Goal: Task Accomplishment & Management: Complete application form

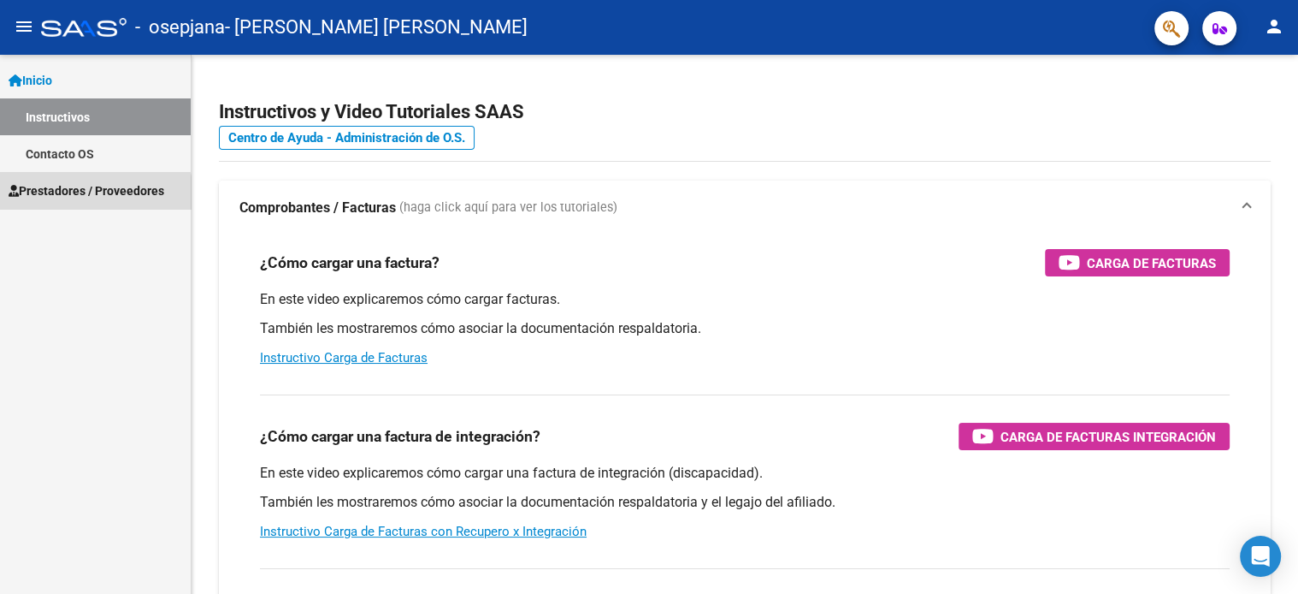
click at [91, 195] on span "Prestadores / Proveedores" at bounding box center [87, 190] width 156 height 19
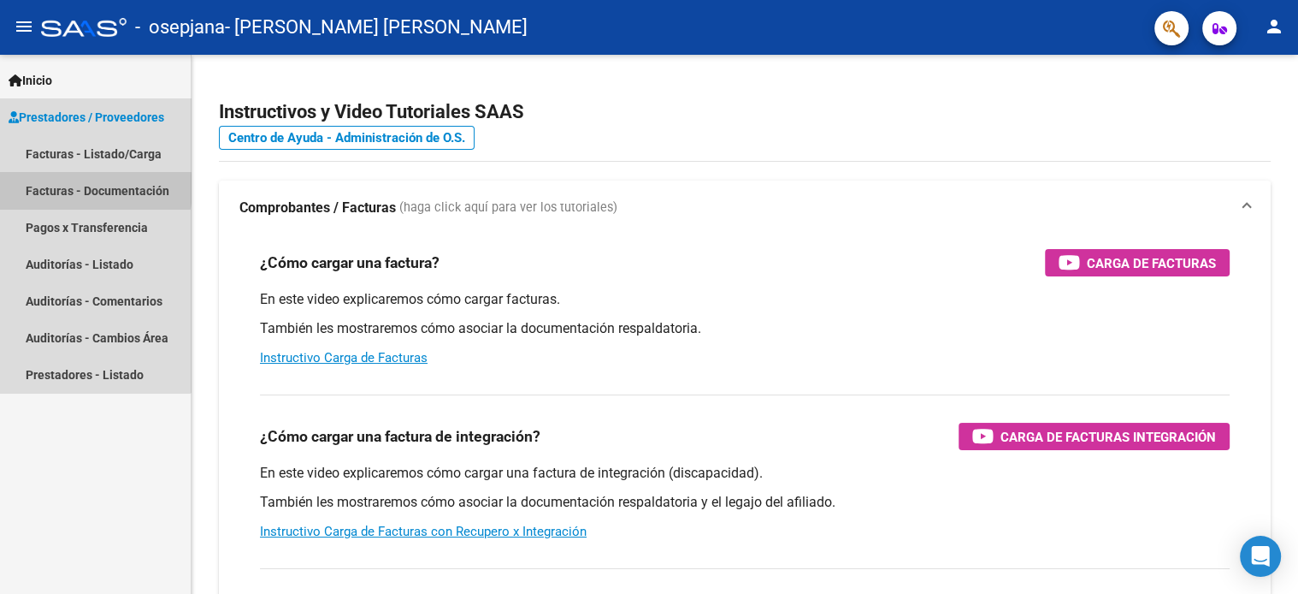
click at [62, 188] on link "Facturas - Documentación" at bounding box center [95, 190] width 191 height 37
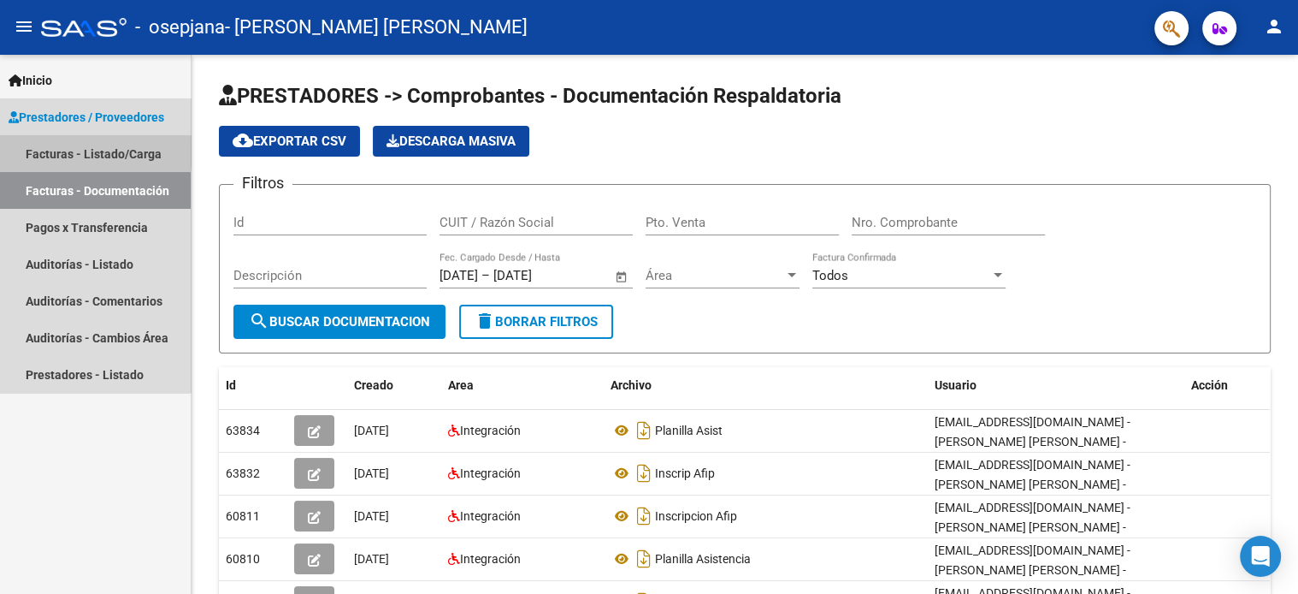
click at [60, 151] on link "Facturas - Listado/Carga" at bounding box center [95, 153] width 191 height 37
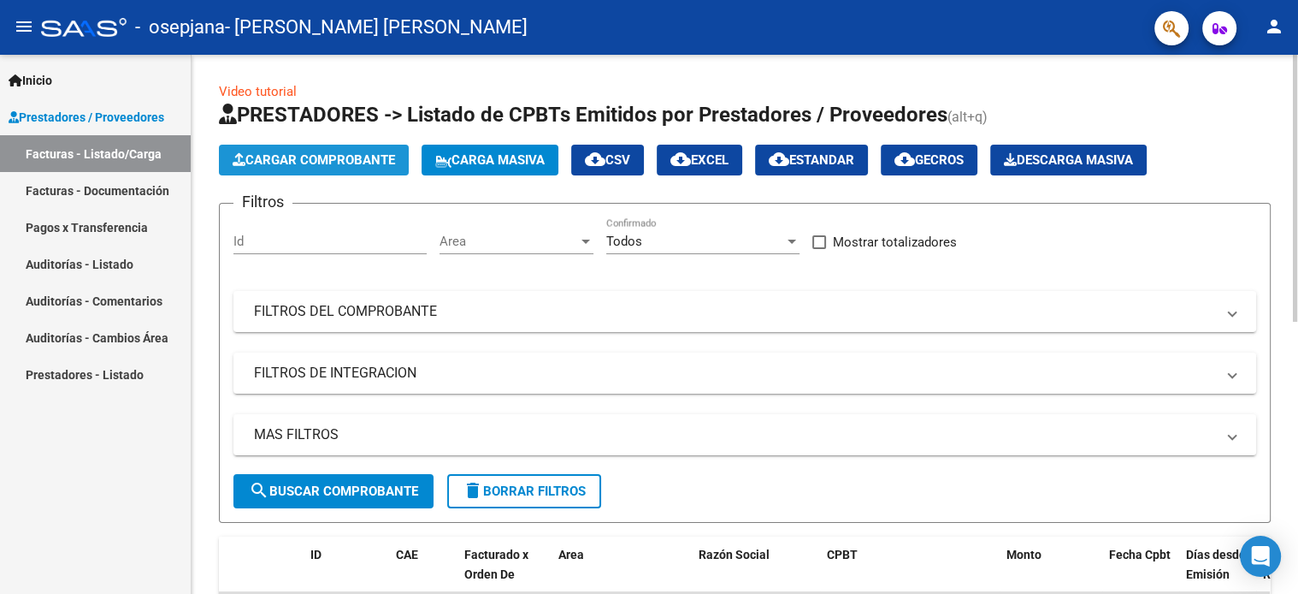
click at [271, 155] on span "Cargar Comprobante" at bounding box center [314, 159] width 163 height 15
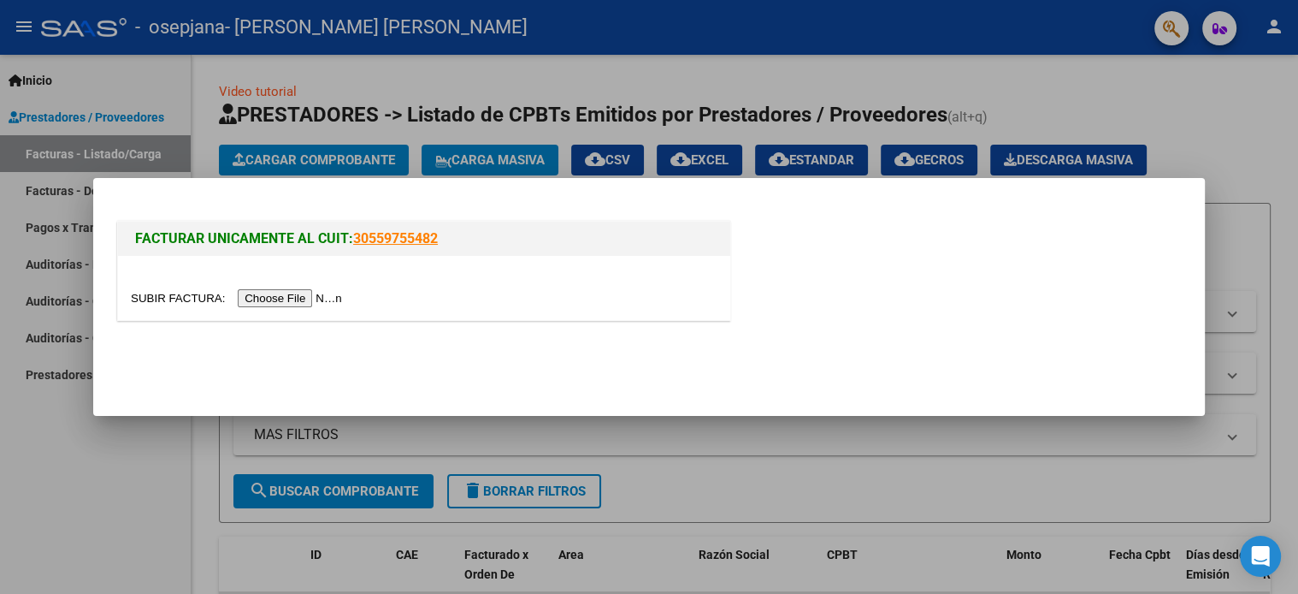
click at [283, 293] on input "file" at bounding box center [239, 298] width 216 height 18
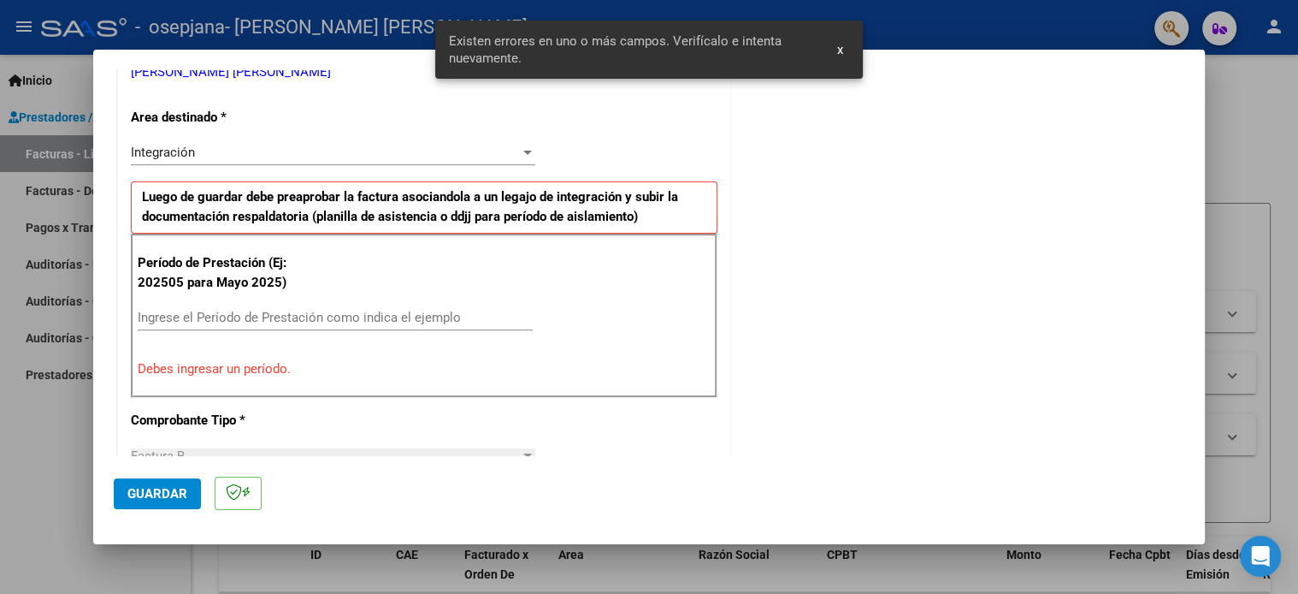
scroll to position [398, 0]
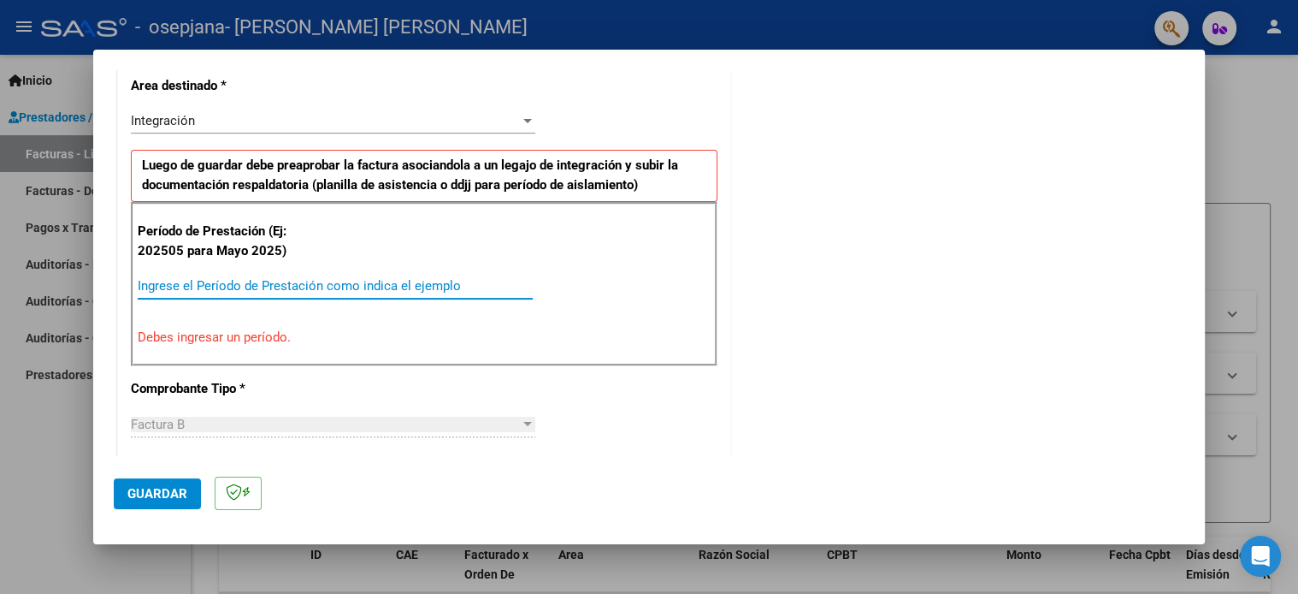
click at [155, 278] on input "Ingrese el Período de Prestación como indica el ejemplo" at bounding box center [335, 285] width 395 height 15
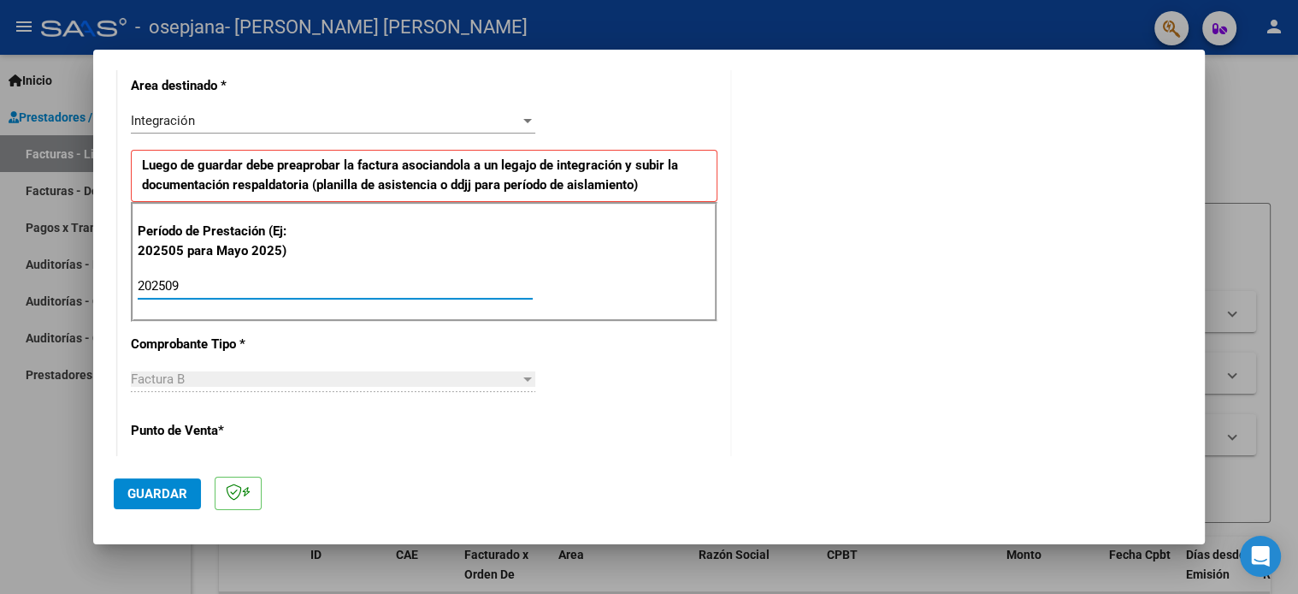
type input "202509"
click at [485, 458] on mat-dialog-actions "Guardar" at bounding box center [649, 490] width 1071 height 68
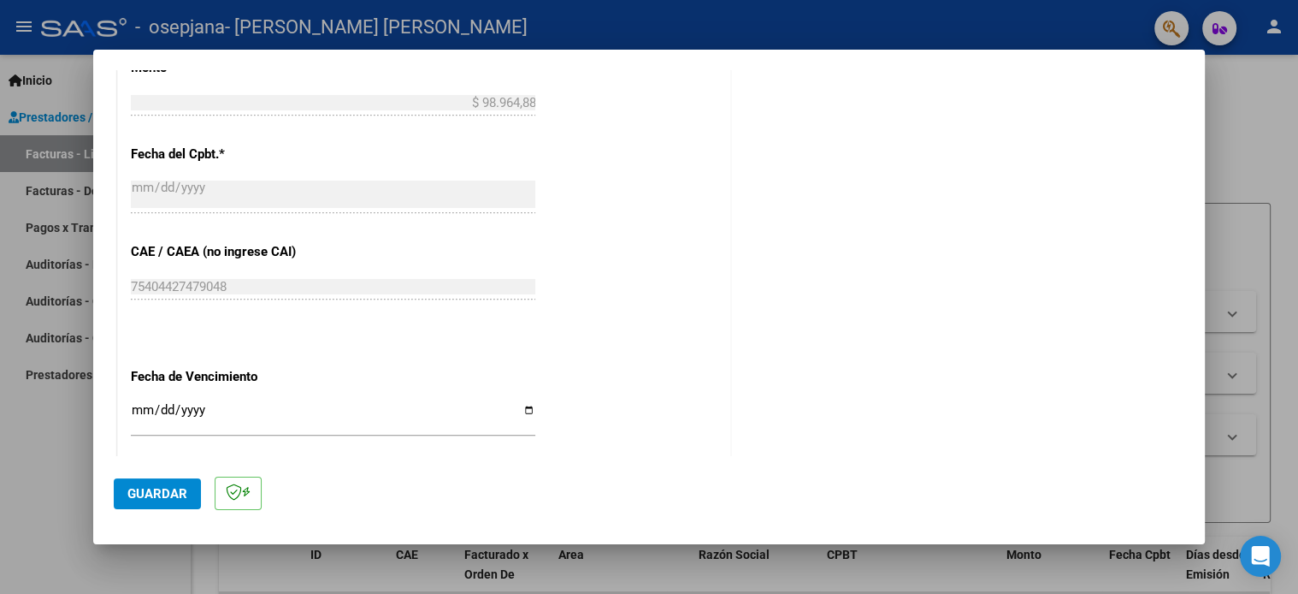
scroll to position [945, 0]
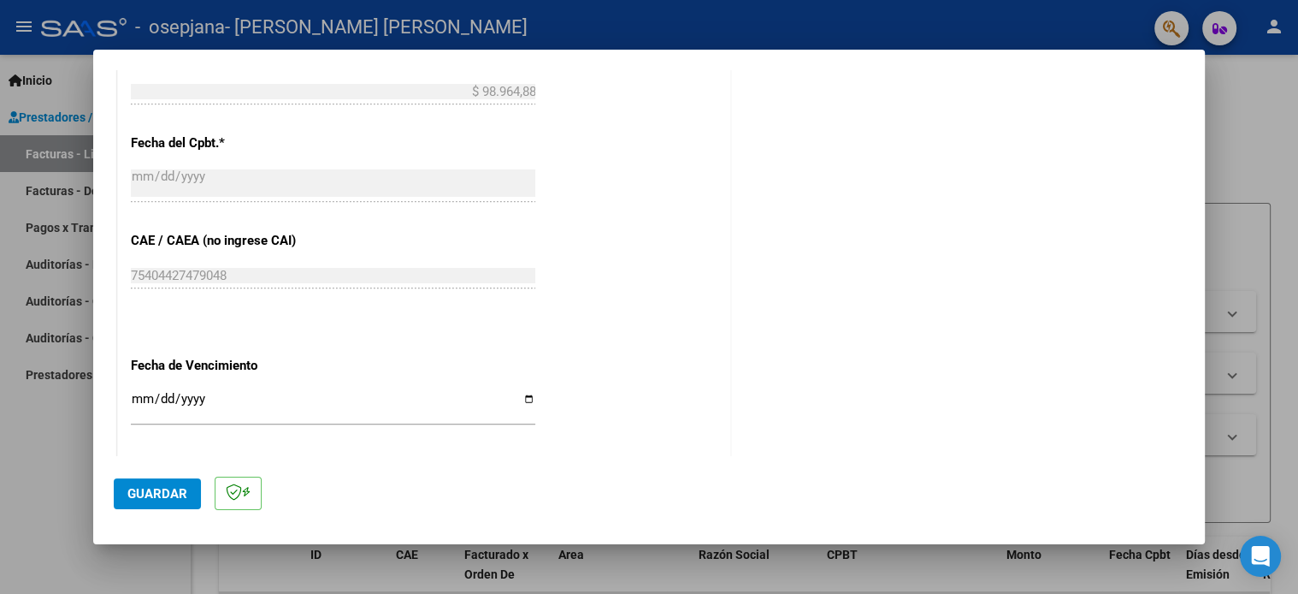
click at [1182, 382] on mat-dialog-content "COMPROBANTE VER COMPROBANTE El comprobante fue leído exitosamente. DATOS DEL CO…" at bounding box center [649, 263] width 1112 height 386
click at [519, 392] on input "Ingresar la fecha" at bounding box center [333, 405] width 405 height 27
type input "[DATE]"
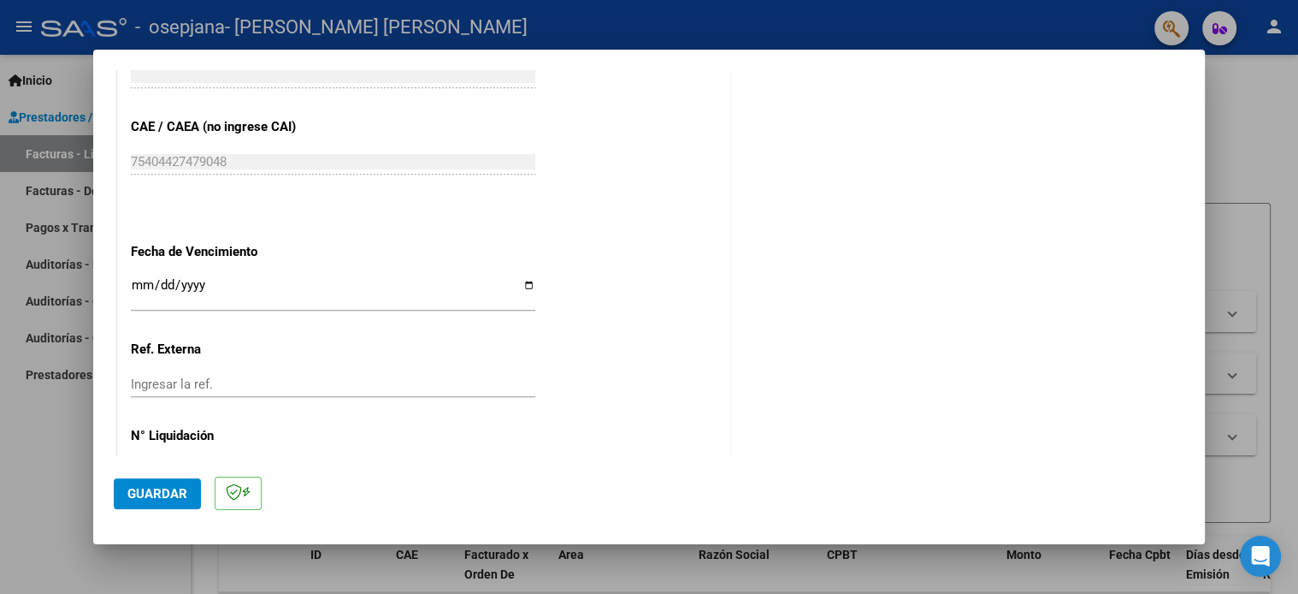
scroll to position [1089, 0]
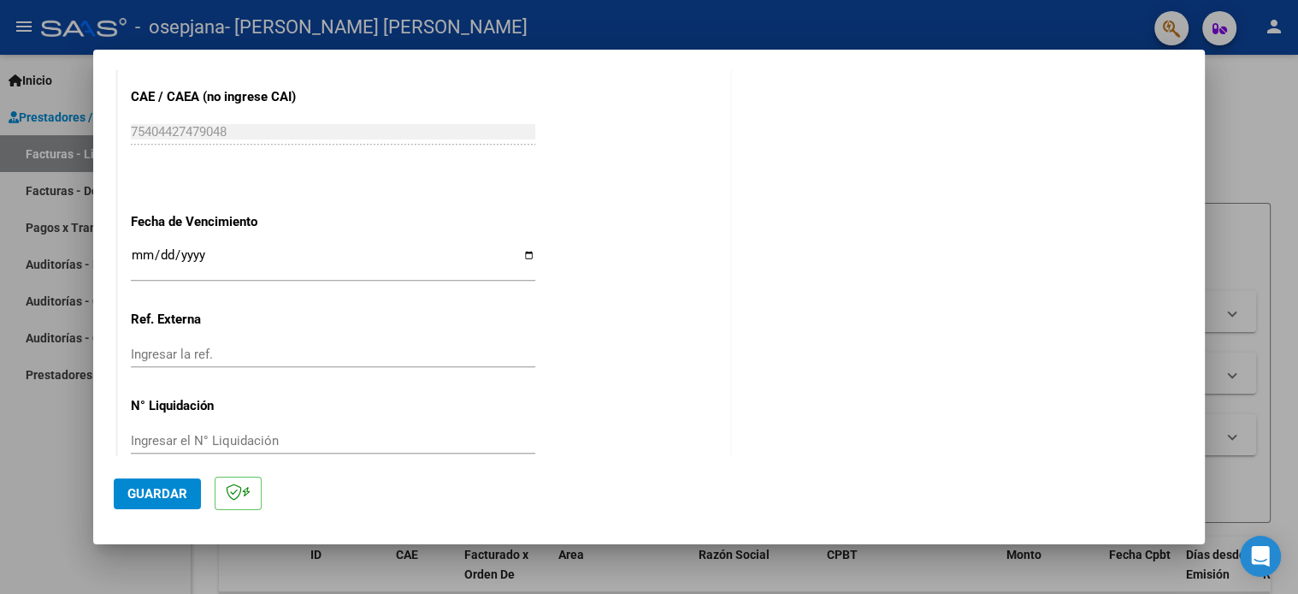
click at [144, 499] on span "Guardar" at bounding box center [157, 493] width 60 height 15
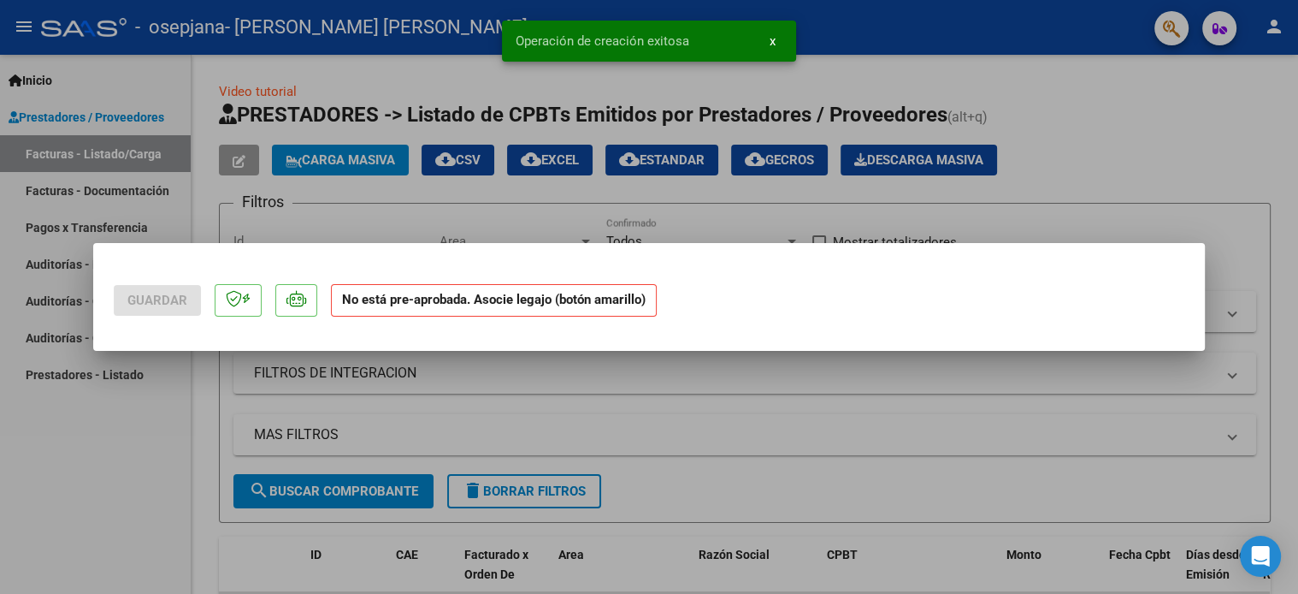
scroll to position [0, 0]
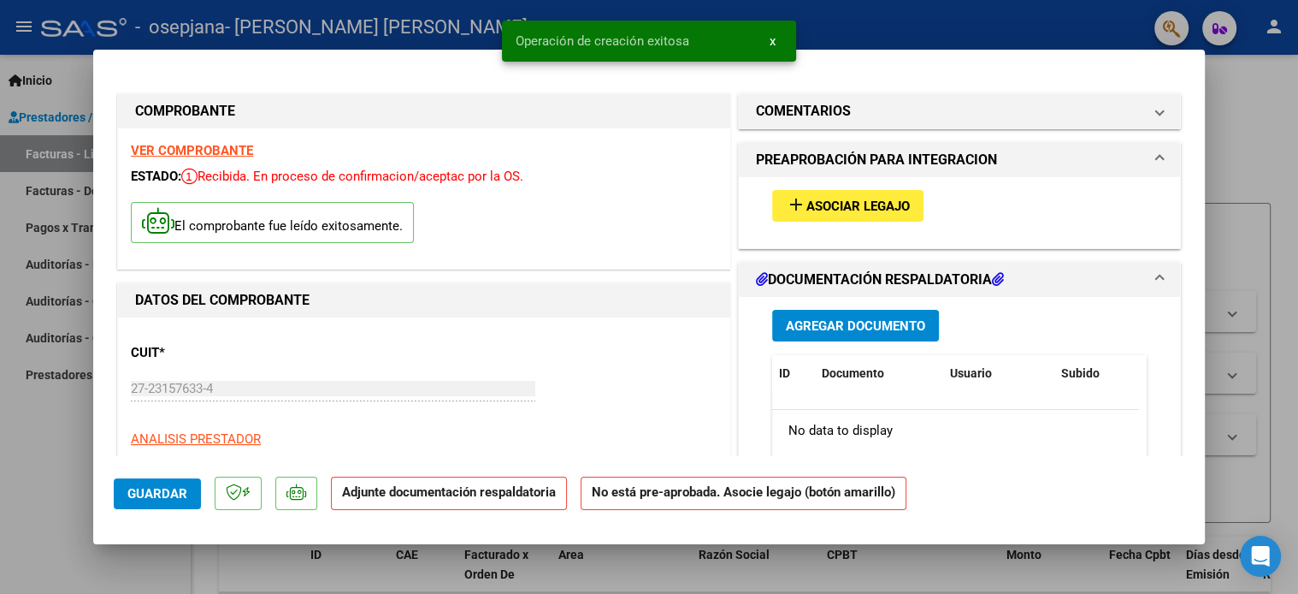
click at [838, 204] on span "Asociar Legajo" at bounding box center [859, 205] width 104 height 15
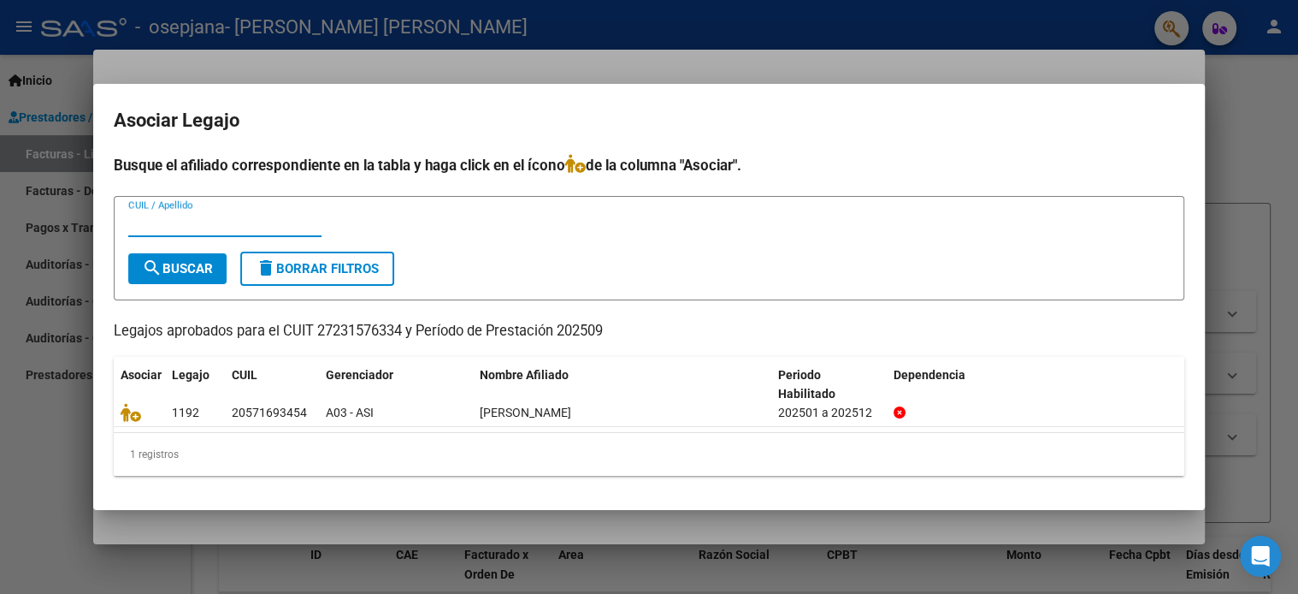
click at [206, 225] on input "CUIL / Apellido" at bounding box center [224, 223] width 193 height 15
type input "57169345"
click at [195, 261] on span "search Buscar" at bounding box center [177, 268] width 71 height 15
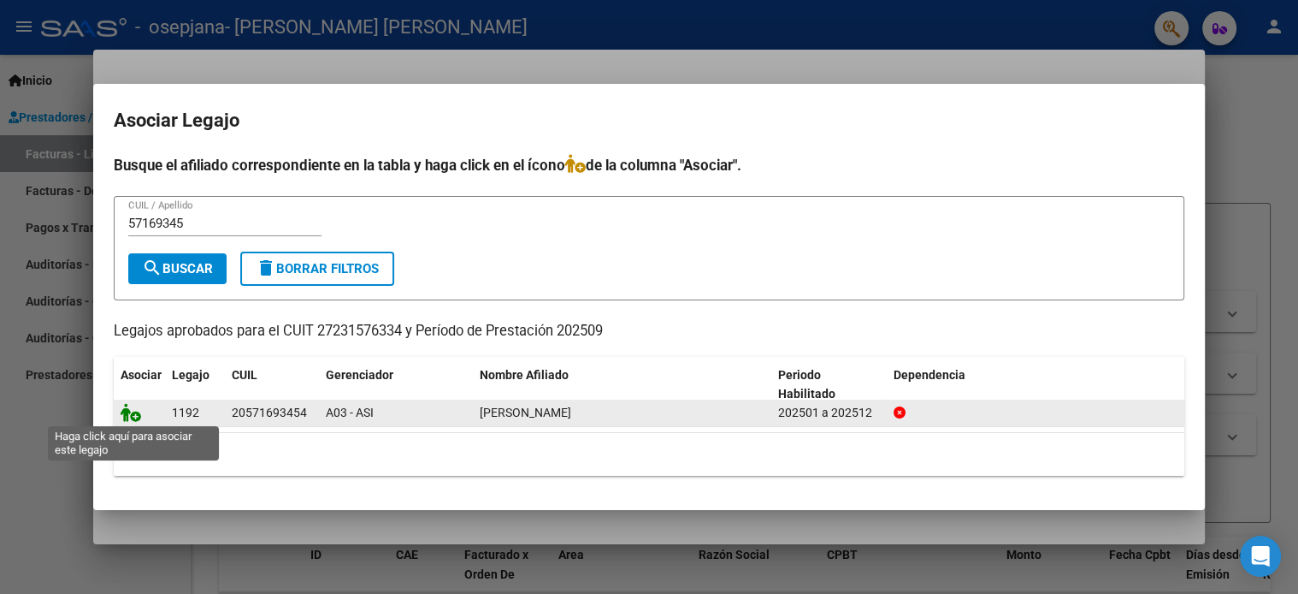
click at [126, 419] on icon at bounding box center [131, 412] width 21 height 19
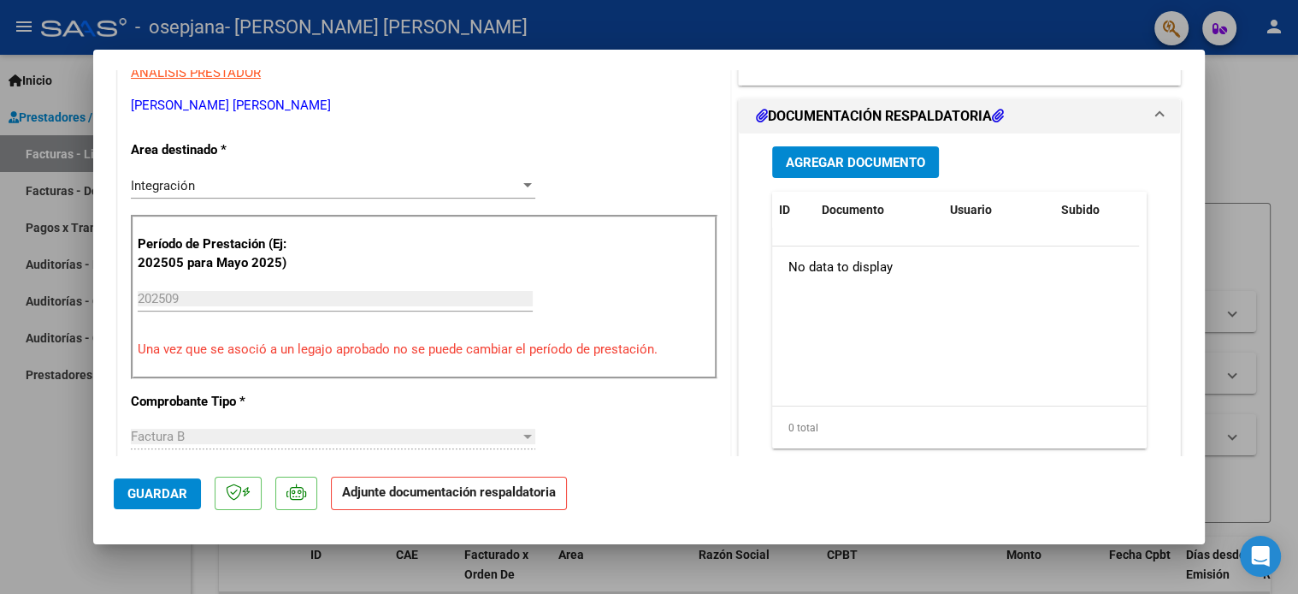
scroll to position [379, 0]
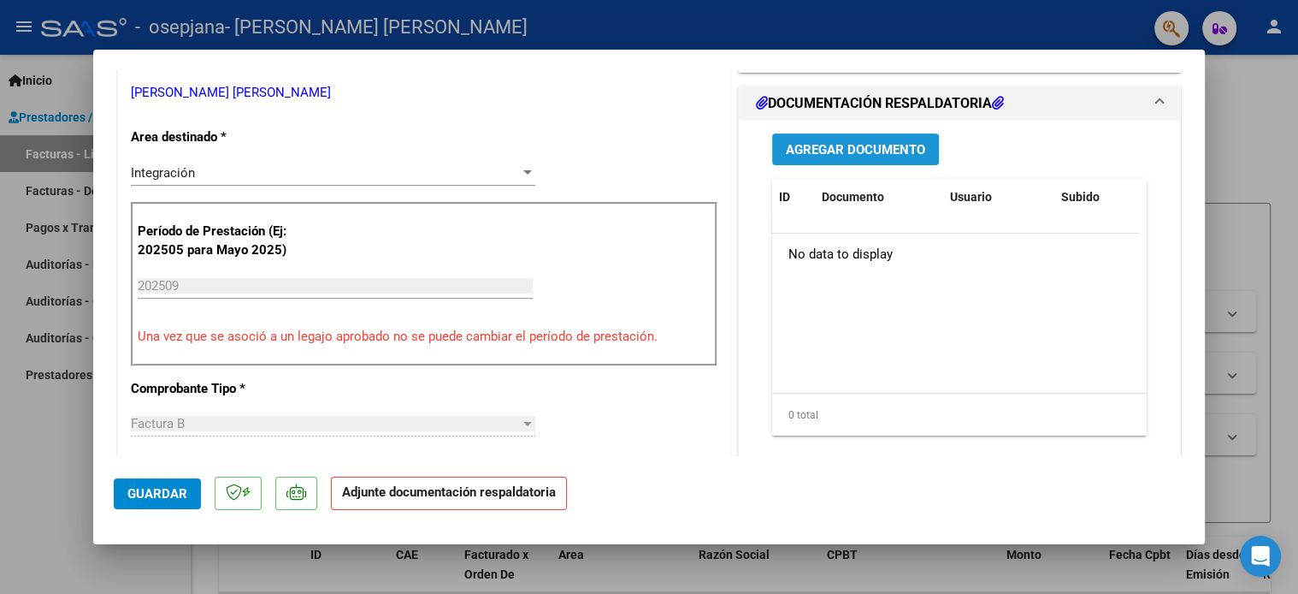
click at [892, 146] on span "Agregar Documento" at bounding box center [855, 149] width 139 height 15
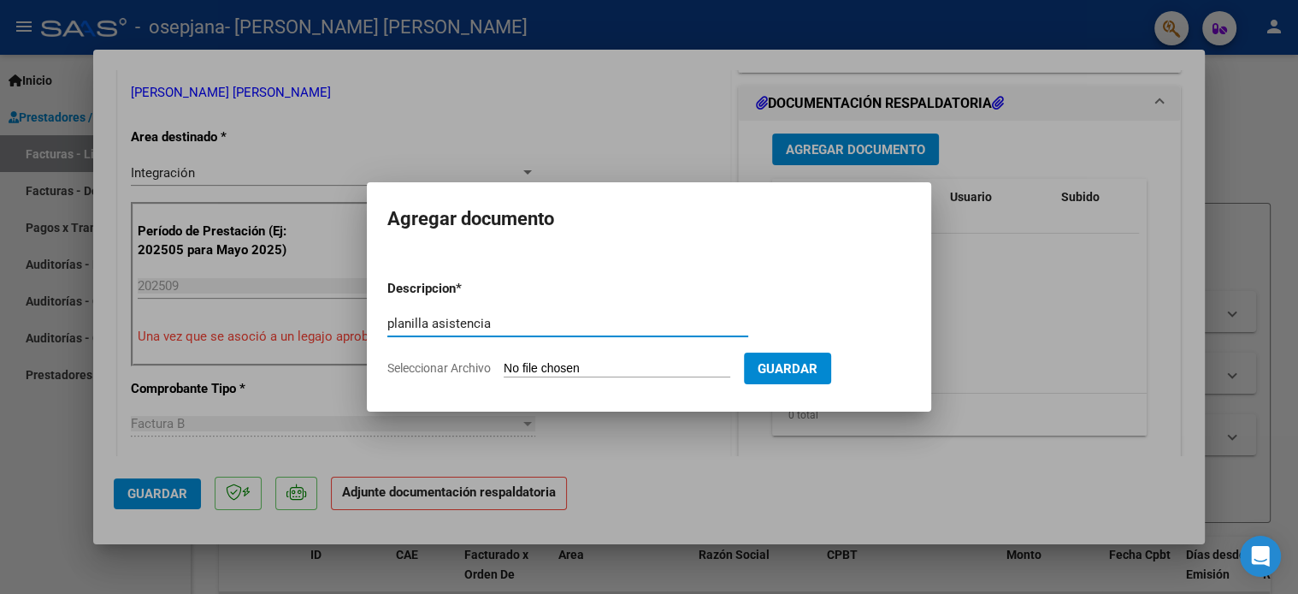
type input "planilla asistencia"
click at [475, 372] on span "Seleccionar Archivo" at bounding box center [439, 368] width 104 height 14
click at [504, 372] on input "Seleccionar Archivo" at bounding box center [617, 369] width 227 height 16
type input "C:\fakepath\asis [PERSON_NAME] set.pdf"
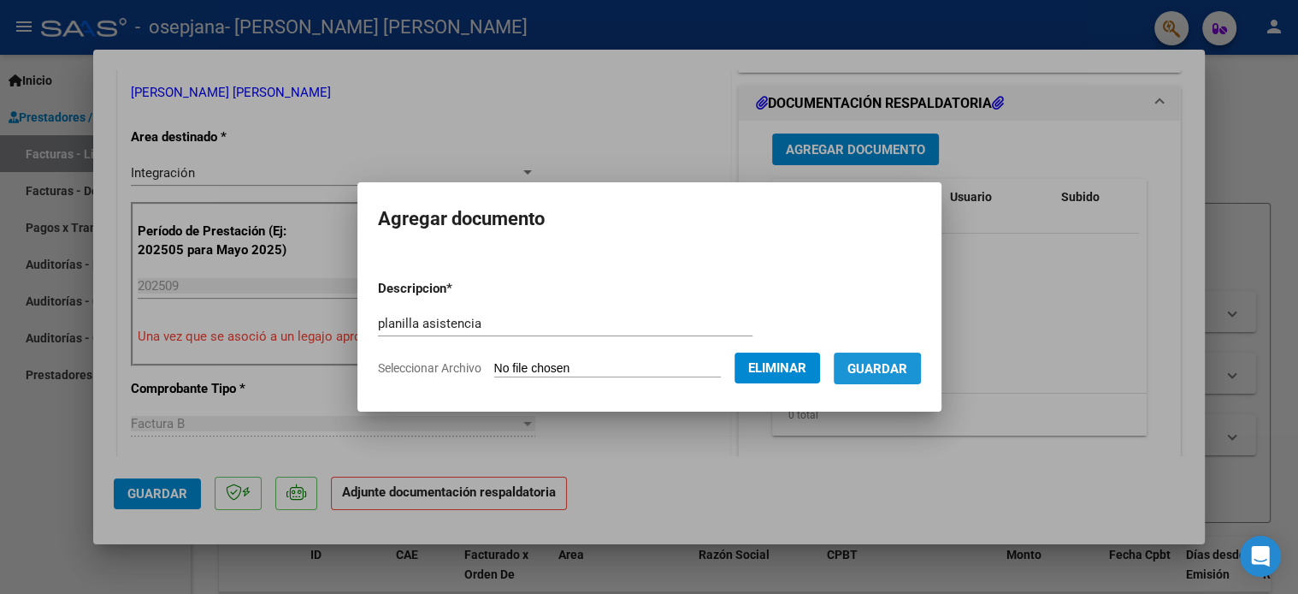
click at [869, 371] on span "Guardar" at bounding box center [878, 368] width 60 height 15
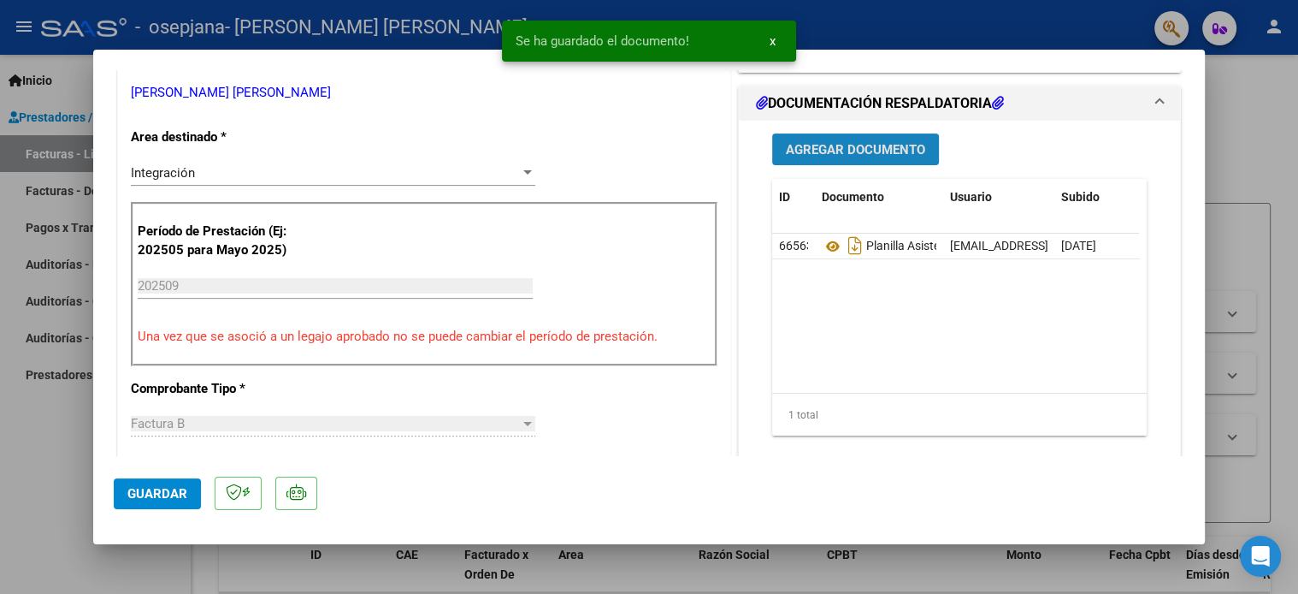
click at [810, 142] on span "Agregar Documento" at bounding box center [855, 149] width 139 height 15
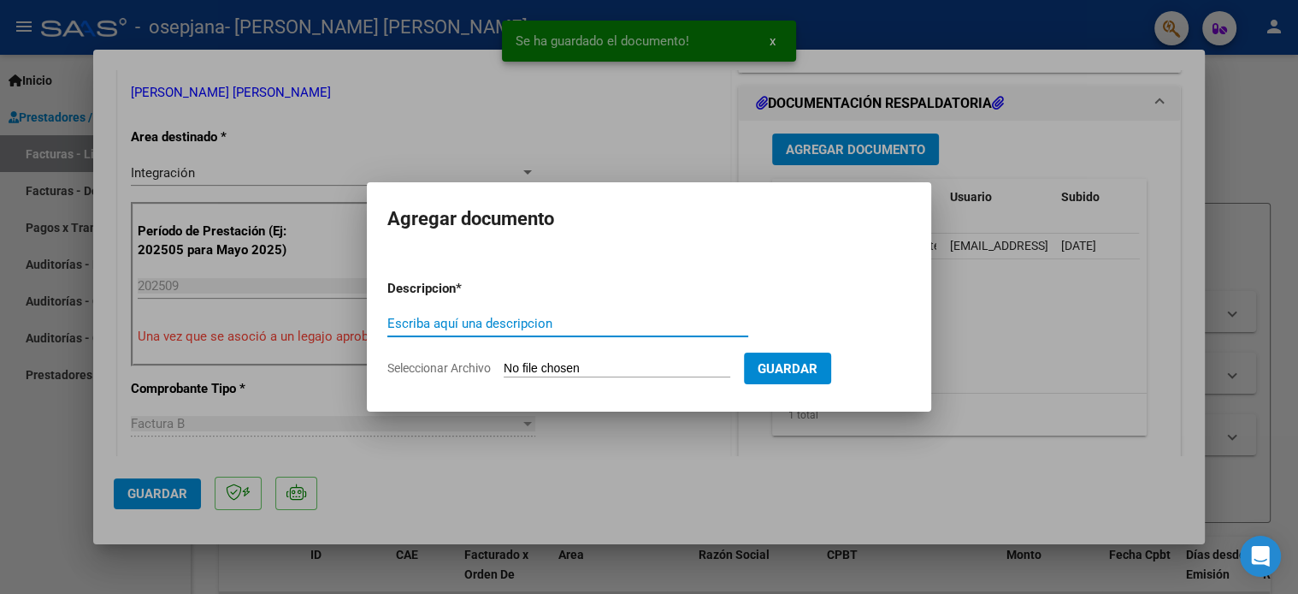
click at [482, 322] on input "Escriba aquí una descripcion" at bounding box center [567, 323] width 361 height 15
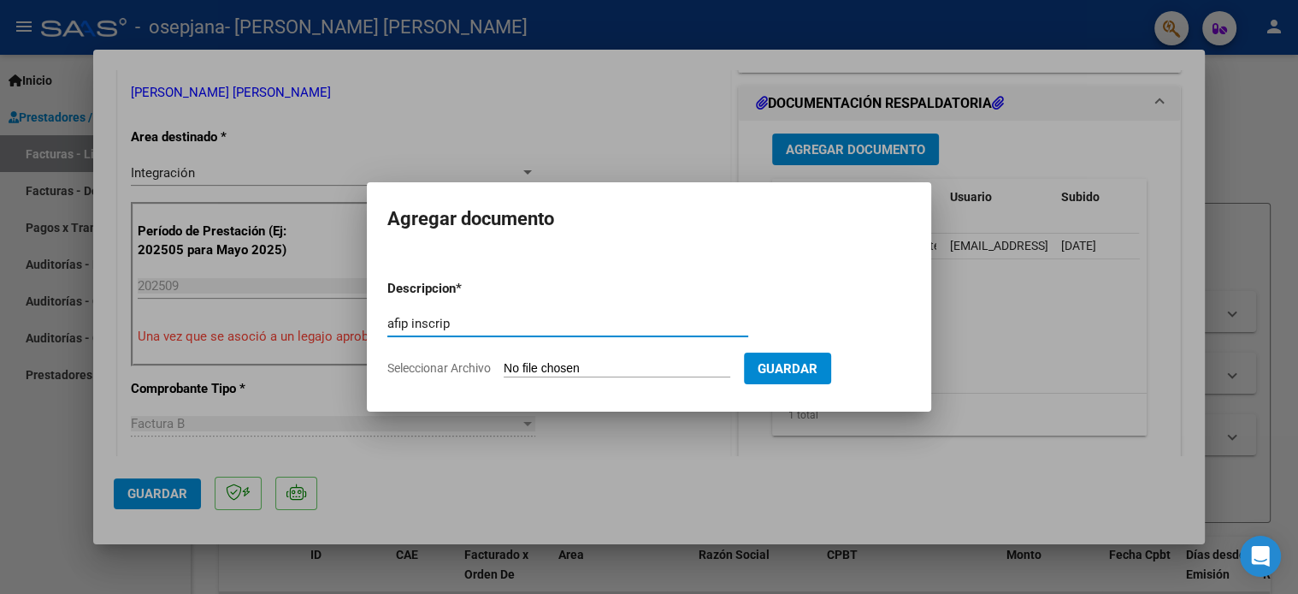
type input "afip inscrip"
click at [609, 363] on input "Seleccionar Archivo" at bounding box center [617, 369] width 227 height 16
type input "C:\fakepath\ARCA OCT.pdf"
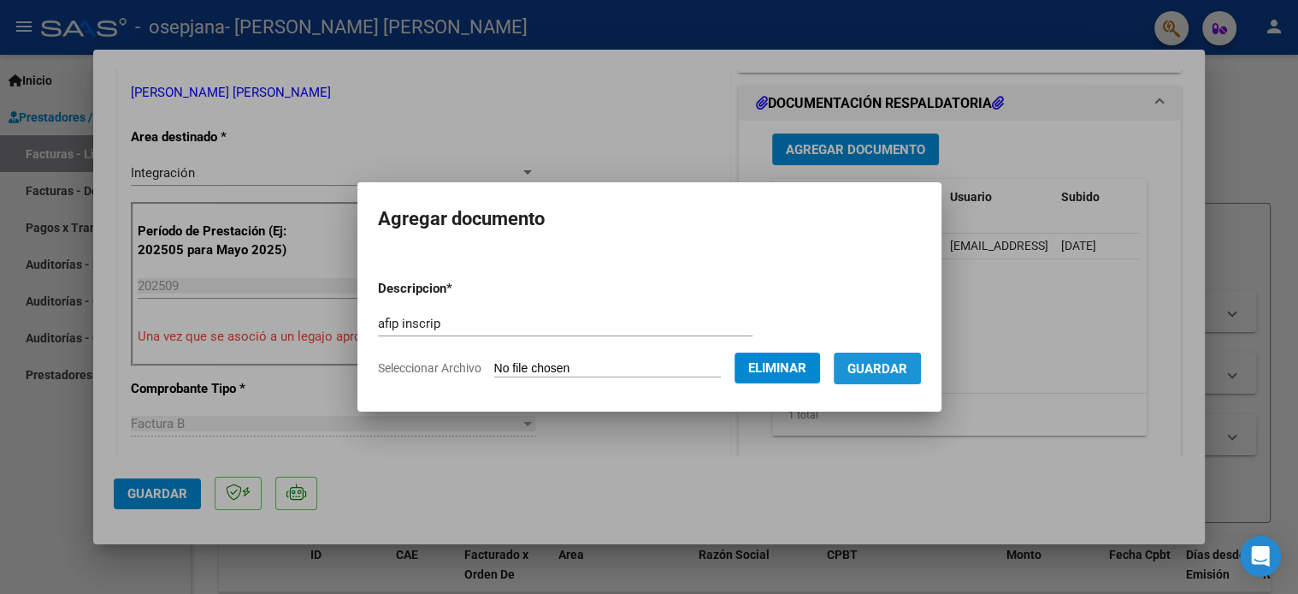
click at [878, 369] on span "Guardar" at bounding box center [878, 368] width 60 height 15
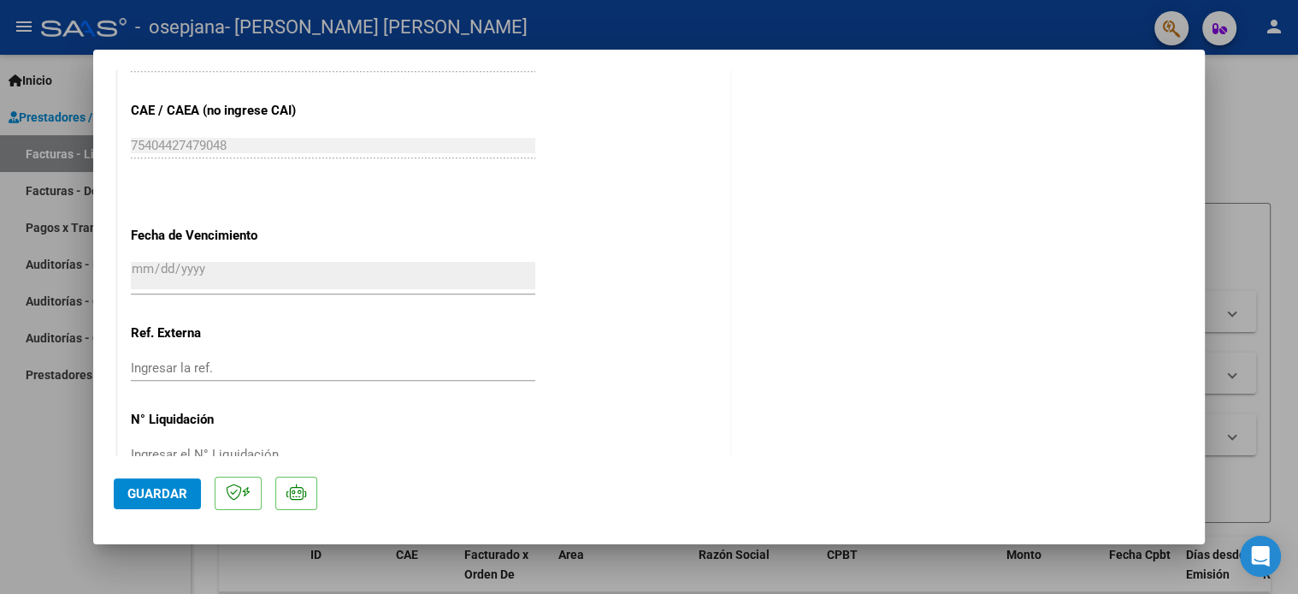
scroll to position [1115, 0]
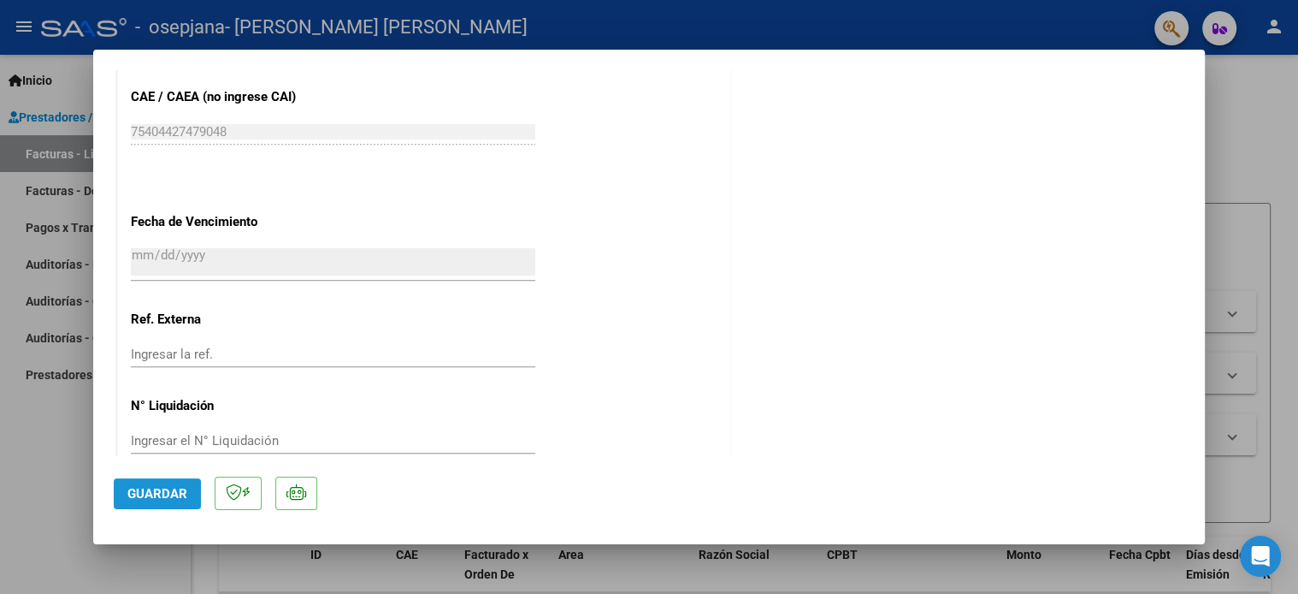
click at [161, 491] on span "Guardar" at bounding box center [157, 493] width 60 height 15
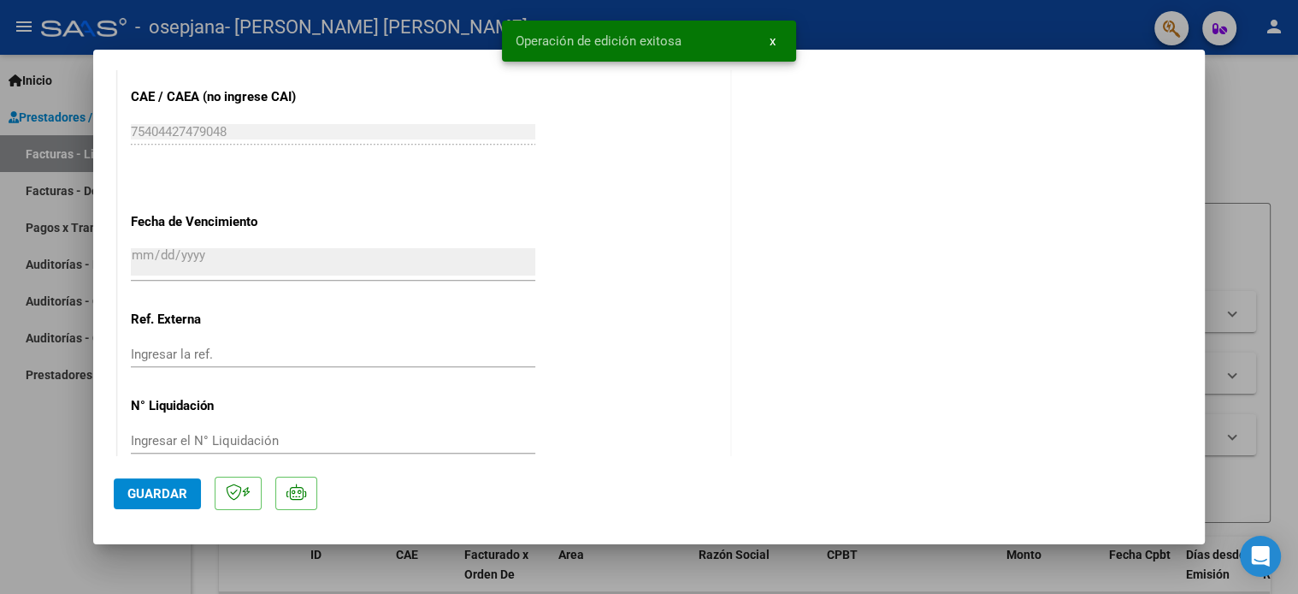
click at [1252, 138] on div at bounding box center [649, 297] width 1298 height 594
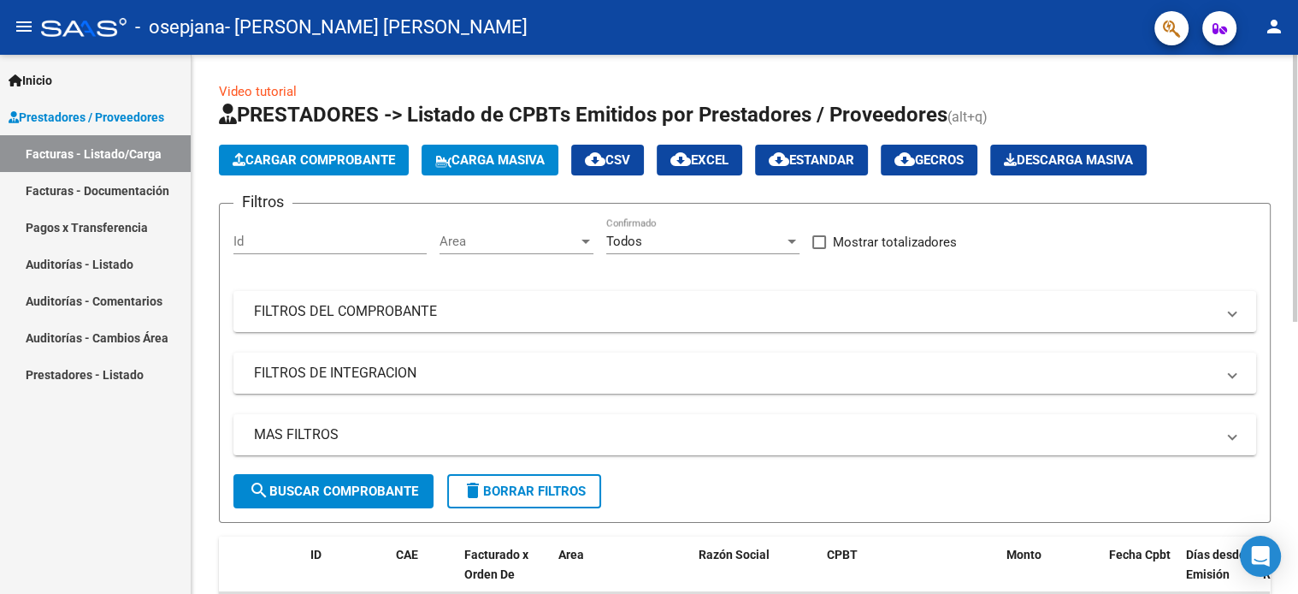
click at [1279, 415] on div "Video tutorial PRESTADORES -> Listado de CPBTs Emitidos por Prestadores / Prove…" at bounding box center [745, 592] width 1107 height 1075
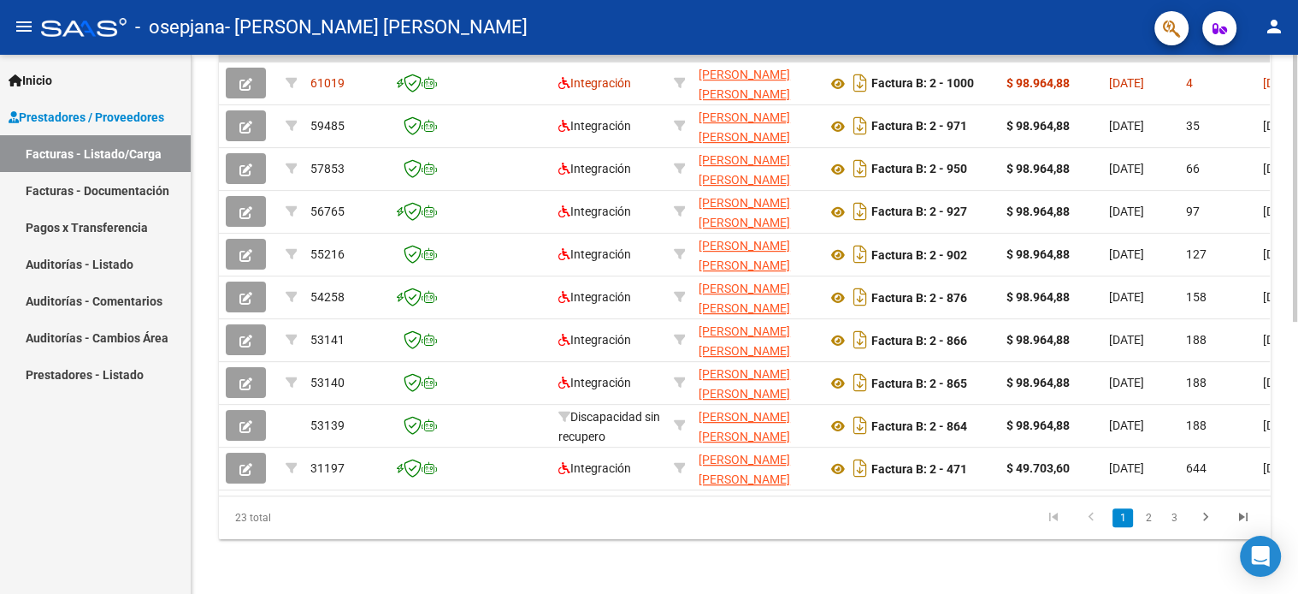
scroll to position [549, 0]
click at [1283, 477] on div "Video tutorial PRESTADORES -> Listado de CPBTs Emitidos por Prestadores / Prove…" at bounding box center [747, 55] width 1111 height 1075
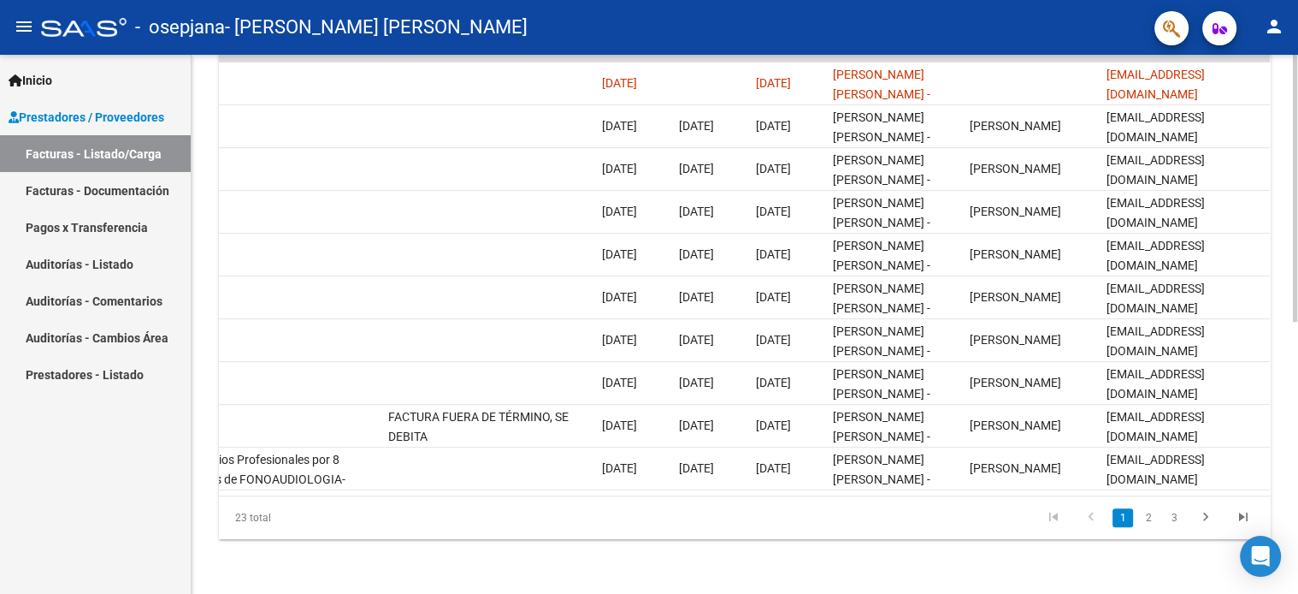
scroll to position [0, 100]
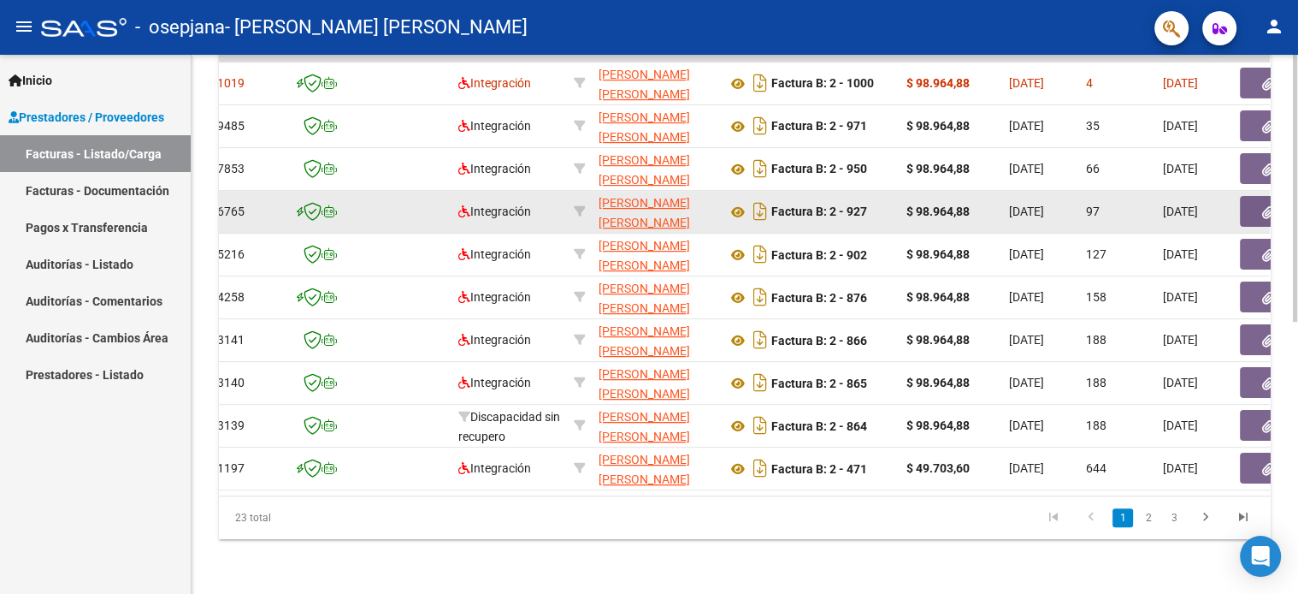
click at [1191, 191] on datatable-body-cell "[DATE]" at bounding box center [1194, 212] width 77 height 42
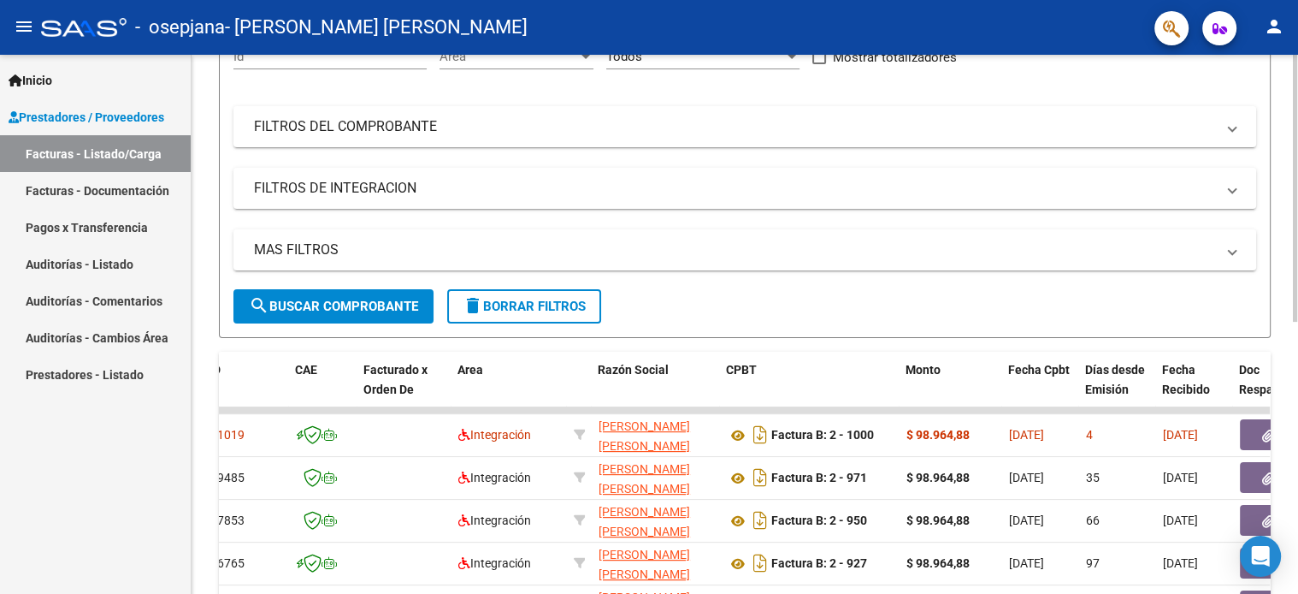
scroll to position [186, 0]
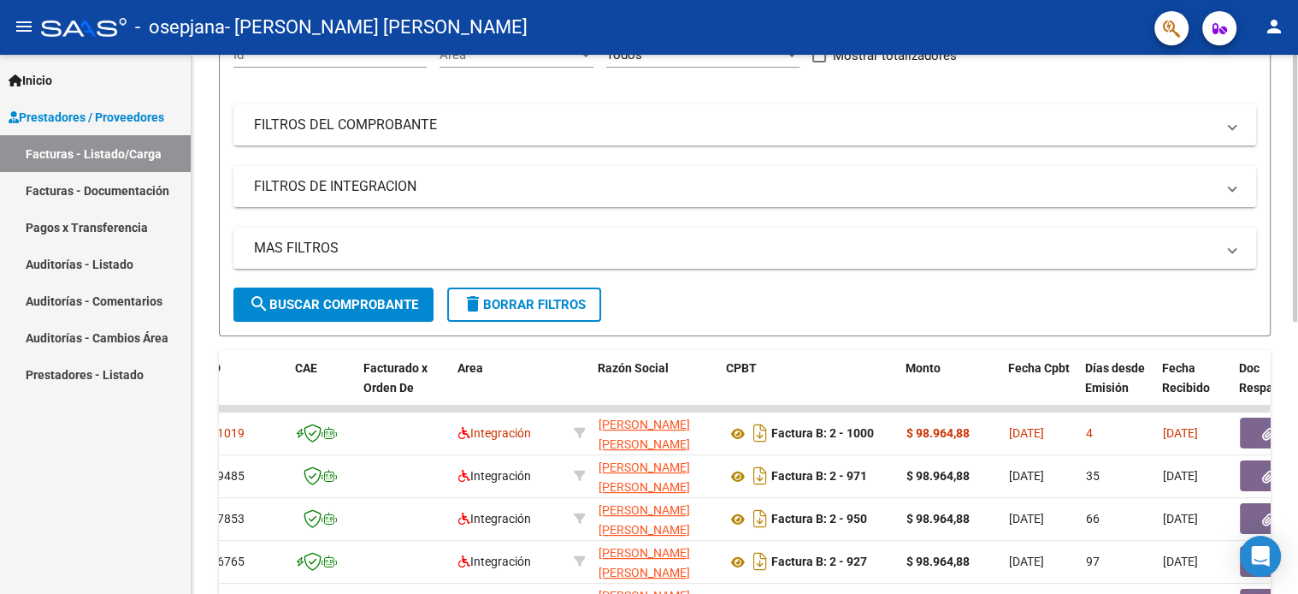
click at [1297, 212] on div at bounding box center [1295, 188] width 4 height 267
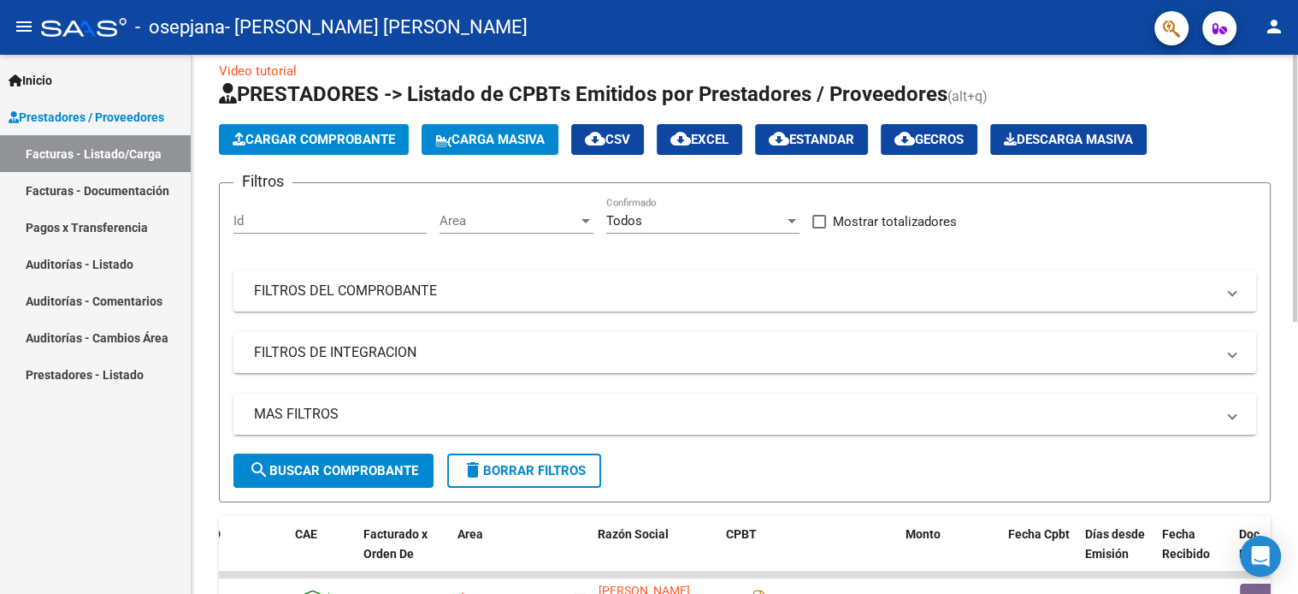
scroll to position [0, 0]
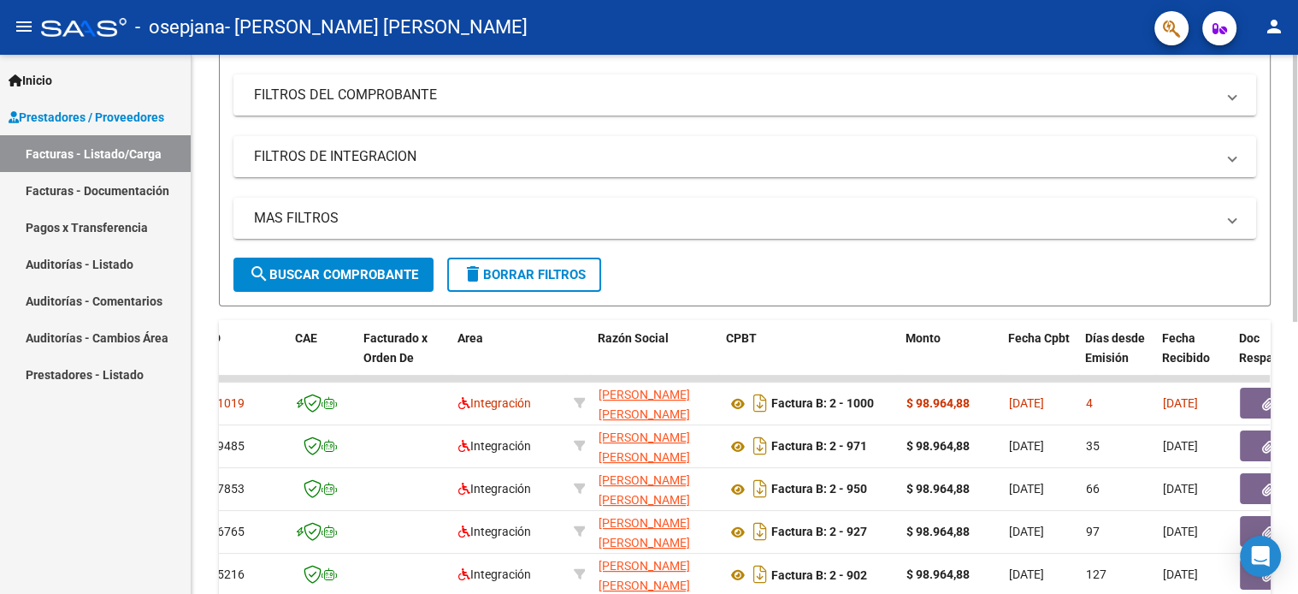
click at [1287, 345] on div "Video tutorial PRESTADORES -> Listado de CPBTs Emitidos por Prestadores / Prove…" at bounding box center [747, 375] width 1111 height 1075
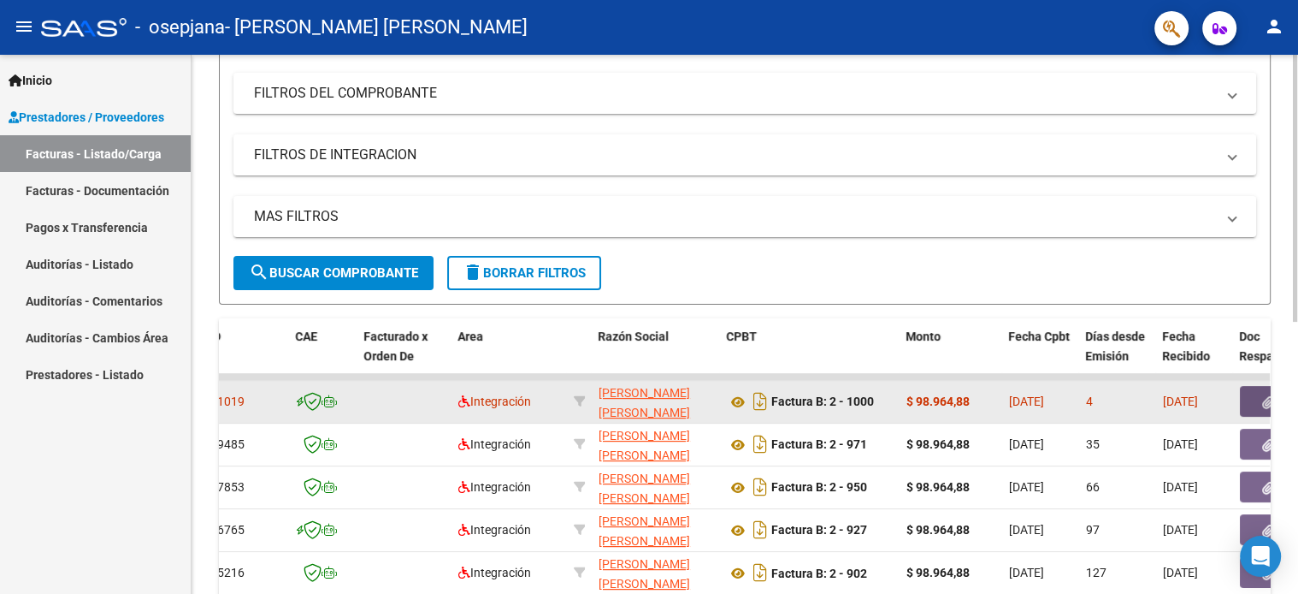
click at [1250, 391] on button "button" at bounding box center [1267, 401] width 55 height 31
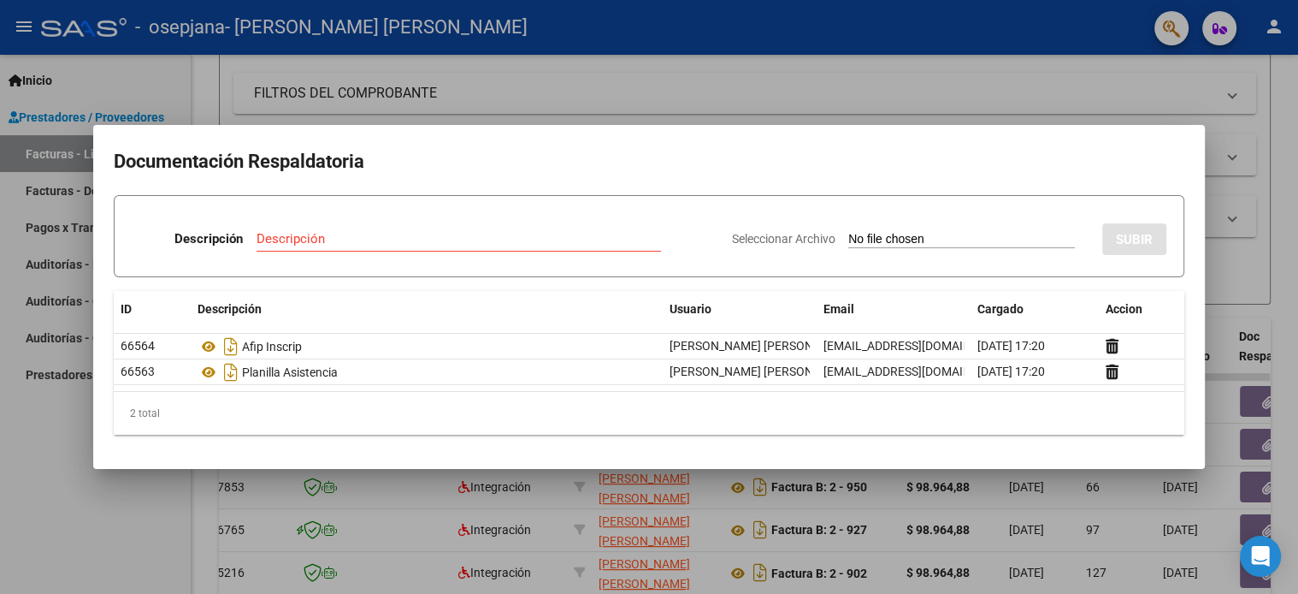
click at [1287, 337] on div at bounding box center [649, 297] width 1298 height 594
